Goal: Information Seeking & Learning: Learn about a topic

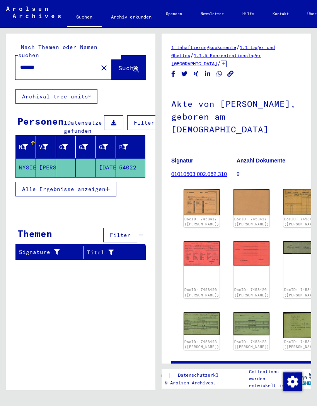
click at [197, 253] on img at bounding box center [202, 253] width 36 height 24
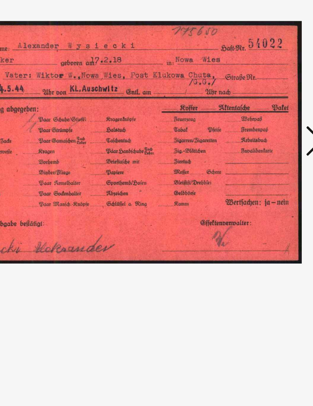
click at [258, 174] on icon at bounding box center [262, 183] width 9 height 19
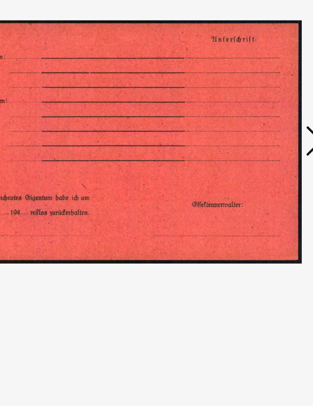
click at [258, 174] on icon at bounding box center [262, 183] width 9 height 19
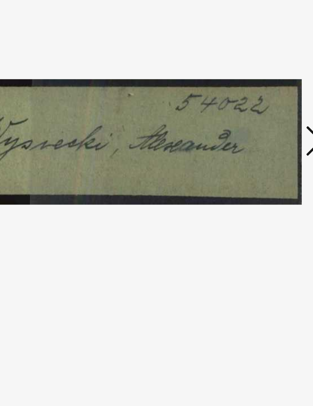
click at [258, 174] on icon at bounding box center [262, 183] width 9 height 19
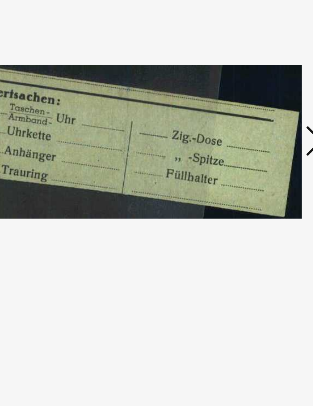
click at [258, 174] on icon at bounding box center [262, 183] width 9 height 19
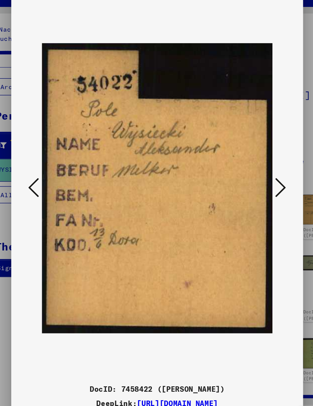
click at [258, 174] on icon at bounding box center [262, 183] width 9 height 19
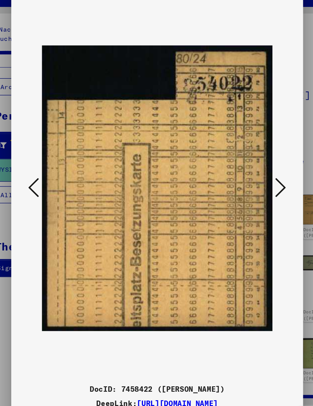
click at [258, 174] on icon at bounding box center [262, 183] width 9 height 19
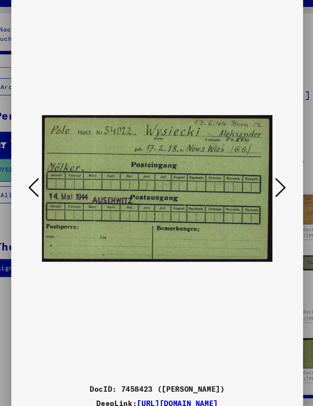
click at [258, 174] on icon at bounding box center [262, 183] width 9 height 19
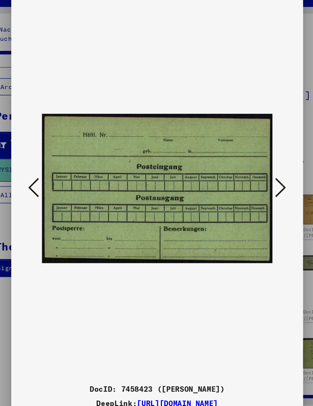
click at [258, 174] on icon at bounding box center [262, 183] width 9 height 19
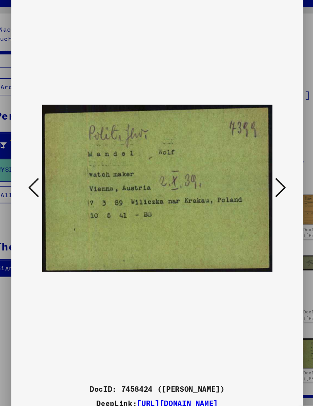
click at [46, 174] on icon at bounding box center [50, 183] width 9 height 19
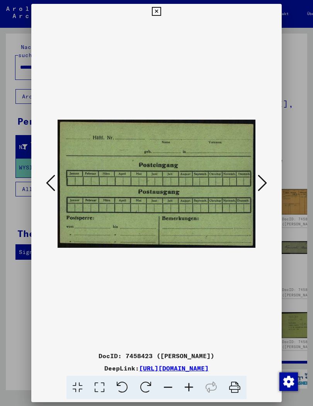
click at [263, 180] on icon at bounding box center [262, 183] width 9 height 19
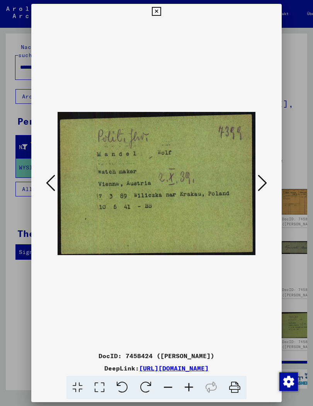
click at [263, 180] on icon at bounding box center [262, 183] width 9 height 19
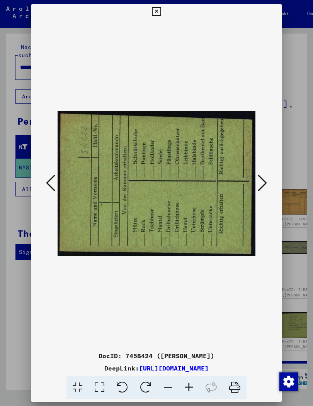
click at [50, 184] on icon at bounding box center [50, 183] width 9 height 19
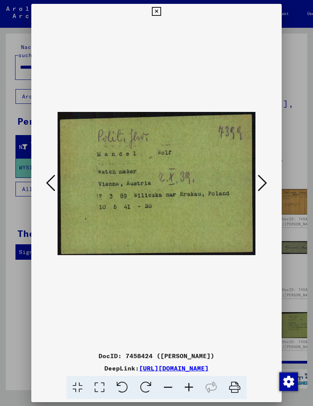
click at [262, 181] on icon at bounding box center [262, 183] width 9 height 19
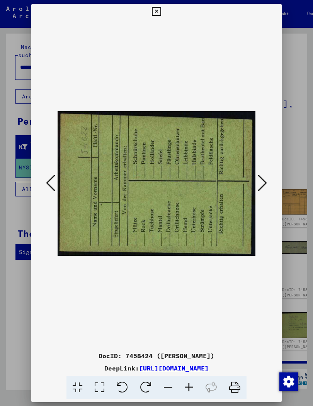
click at [262, 182] on icon at bounding box center [262, 183] width 9 height 19
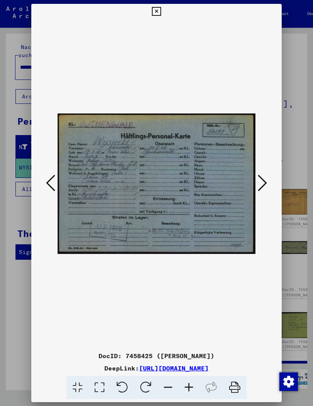
click at [313, 166] on div at bounding box center [156, 203] width 313 height 406
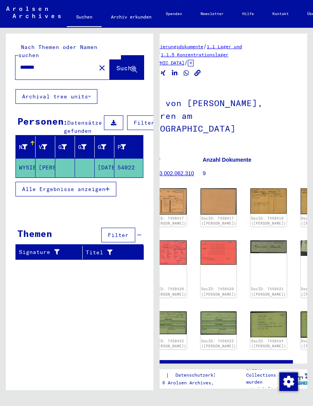
scroll to position [2, 33]
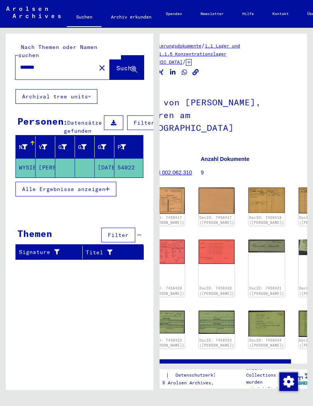
click at [208, 321] on img at bounding box center [217, 322] width 36 height 23
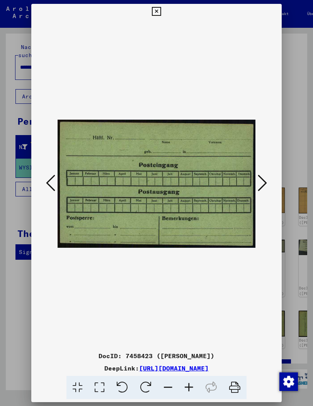
click at [259, 179] on icon at bounding box center [262, 183] width 9 height 19
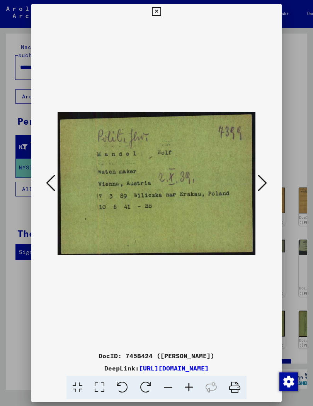
click at [263, 182] on icon at bounding box center [262, 183] width 9 height 19
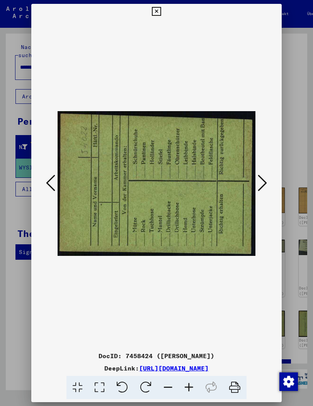
click at [262, 184] on icon at bounding box center [262, 183] width 9 height 19
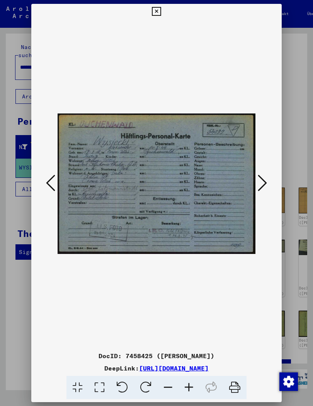
click at [265, 181] on icon at bounding box center [262, 183] width 9 height 19
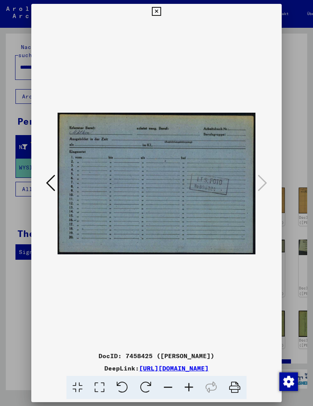
click at [51, 186] on icon at bounding box center [50, 183] width 9 height 19
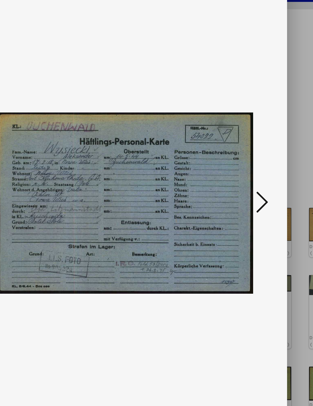
click at [258, 174] on icon at bounding box center [262, 183] width 9 height 19
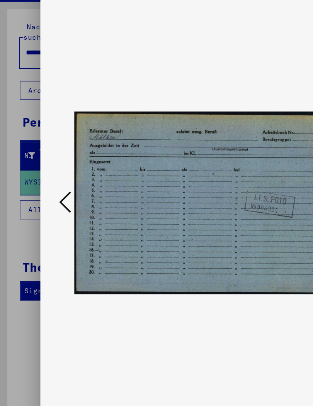
click at [50, 174] on icon at bounding box center [50, 183] width 9 height 19
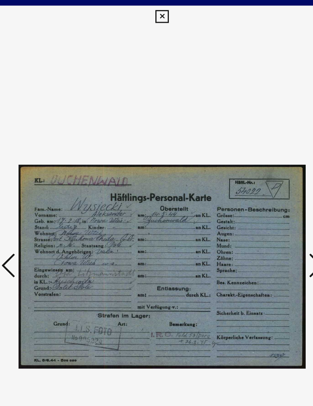
click at [46, 176] on icon at bounding box center [50, 183] width 9 height 19
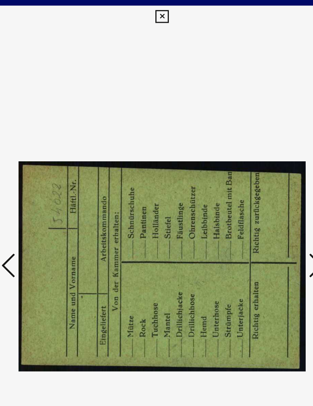
click at [46, 179] on icon at bounding box center [50, 183] width 9 height 19
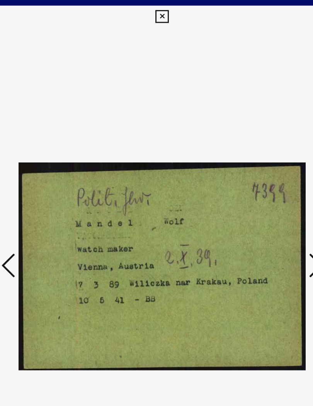
click at [46, 178] on icon at bounding box center [50, 183] width 9 height 19
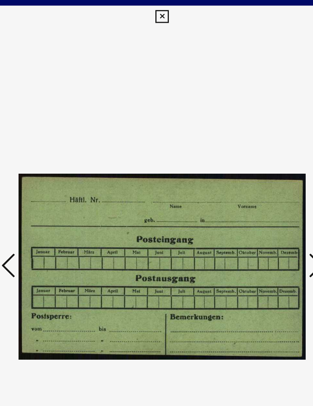
click at [46, 177] on icon at bounding box center [50, 183] width 9 height 19
